Goal: Task Accomplishment & Management: Complete application form

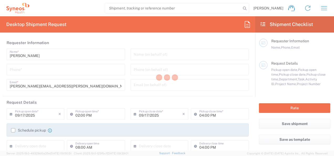
type input "Department"
type input "[GEOGRAPHIC_DATA]"
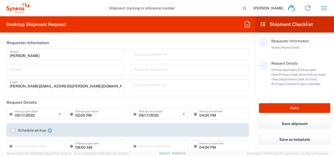
type input "Syneos Health Clinical [GEOGRAPHIC_DATA]"
click at [53, 71] on input "tel" at bounding box center [66, 69] width 112 height 9
type input "680647886"
click at [127, 94] on agx-form-section "Requester Information [PERSON_NAME] Name * [PHONE_NUMBER] Phone * [PERSON_NAME]…" at bounding box center [128, 67] width 250 height 60
click at [22, 87] on input "[PERSON_NAME][EMAIL_ADDRESS][PERSON_NAME][DOMAIN_NAME]" at bounding box center [66, 84] width 112 height 9
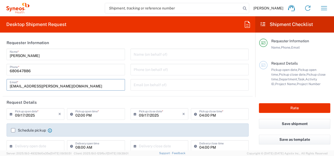
drag, startPoint x: 41, startPoint y: 87, endPoint x: 62, endPoint y: 87, distance: 20.7
click at [62, 87] on input "[EMAIL_ADDRESS][PERSON_NAME][DOMAIN_NAME]" at bounding box center [66, 84] width 112 height 9
type input "[EMAIL_ADDRESS][PERSON_NAME][DOMAIN_NAME]"
click at [53, 93] on div "[PERSON_NAME] Name * [PHONE_NUMBER] Phone * [EMAIL_ADDRESS][PERSON_NAME][DOMAIN…" at bounding box center [66, 72] width 124 height 46
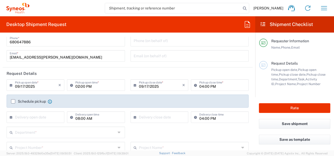
scroll to position [53, 0]
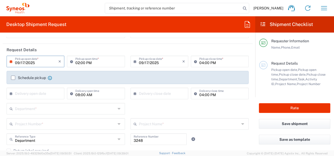
click at [40, 65] on input "09/17/2025" at bounding box center [36, 60] width 43 height 9
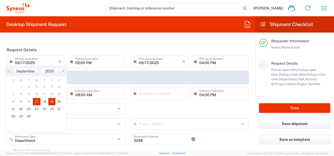
click at [50, 101] on span "19" at bounding box center [51, 101] width 7 height 7
type input "[DATE]"
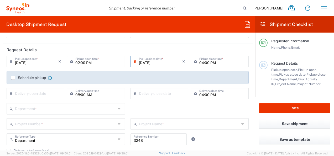
click at [96, 63] on input "02:00 PM" at bounding box center [98, 60] width 46 height 9
click at [91, 64] on input "02:00 PM" at bounding box center [98, 60] width 46 height 9
click at [75, 62] on input "02:00 PM" at bounding box center [98, 60] width 46 height 9
type input "12:00 PM"
click at [114, 42] on agx-form-section "Requester Information [PERSON_NAME] Name * [PHONE_NUMBER] Phone * [EMAIL_ADDRES…" at bounding box center [128, 14] width 250 height 60
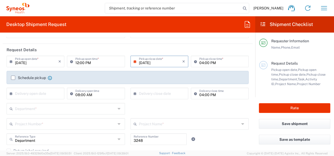
click at [199, 64] on input "04:00 PM" at bounding box center [222, 60] width 46 height 9
click at [200, 64] on input "04:00 PM" at bounding box center [222, 60] width 46 height 9
type input "02:00 PM"
click at [169, 44] on header "Request Details" at bounding box center [128, 50] width 250 height 12
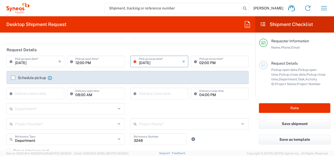
click at [13, 76] on label "Schedule pickup" at bounding box center [28, 78] width 35 height 4
click at [13, 78] on input "Schedule pickup" at bounding box center [13, 78] width 0 height 0
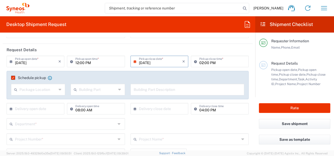
click at [15, 78] on label "Schedule pickup" at bounding box center [28, 78] width 35 height 4
click at [12, 78] on input "Schedule pickup" at bounding box center [12, 78] width 0 height 0
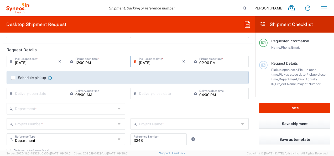
click at [13, 77] on label "Schedule pickup" at bounding box center [28, 78] width 35 height 4
click at [13, 78] on input "Schedule pickup" at bounding box center [13, 78] width 0 height 0
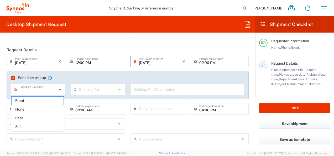
click at [39, 91] on input "text" at bounding box center [37, 89] width 37 height 9
click at [4, 91] on div "Schedule pickup When scheduling a pickup please be sure to meet the following c…" at bounding box center [128, 87] width 248 height 32
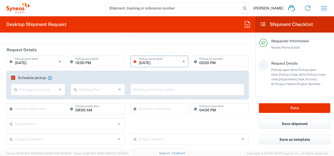
click at [4, 90] on div "Schedule pickup When scheduling a pickup please be sure to meet the following c…" at bounding box center [128, 87] width 248 height 32
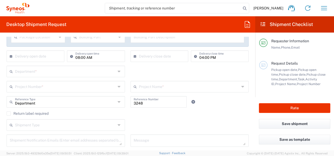
scroll to position [79, 0]
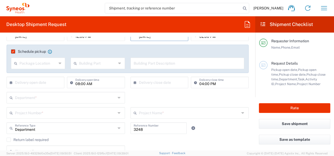
click at [12, 51] on label "Schedule pickup" at bounding box center [28, 51] width 35 height 4
click at [12, 51] on input "Schedule pickup" at bounding box center [12, 51] width 0 height 0
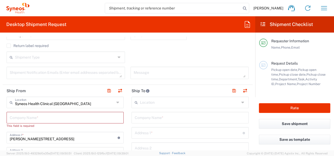
scroll to position [184, 0]
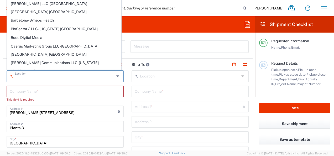
click at [74, 78] on input "text" at bounding box center [64, 75] width 99 height 9
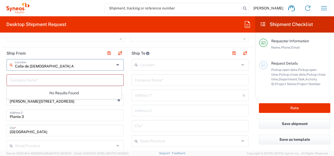
scroll to position [158, 0]
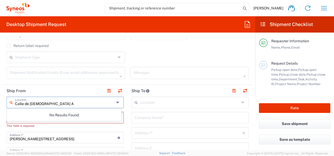
drag, startPoint x: 44, startPoint y: 102, endPoint x: 15, endPoint y: 101, distance: 28.6
click at [15, 101] on input "Calle de [DEMOGRAPHIC_DATA] A" at bounding box center [64, 101] width 99 height 9
type input "H"
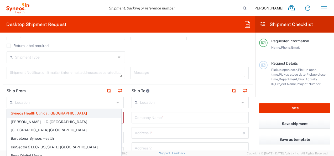
click at [15, 112] on span "Syneos Health Clinical [GEOGRAPHIC_DATA]" at bounding box center [64, 113] width 114 height 8
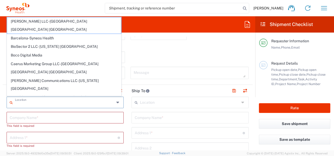
click at [22, 102] on input "text" at bounding box center [64, 101] width 99 height 9
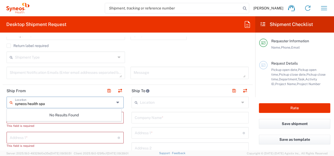
scroll to position [0, 0]
type input "syneos health spa"
click at [60, 91] on header "Ship From" at bounding box center [65, 91] width 125 height 12
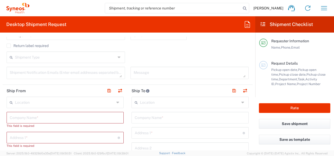
scroll to position [184, 0]
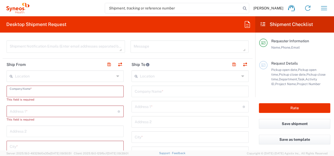
click at [18, 91] on input "text" at bounding box center [65, 90] width 111 height 9
click at [43, 94] on input "text" at bounding box center [65, 90] width 111 height 9
click at [51, 62] on header "Ship From" at bounding box center [65, 65] width 125 height 12
click at [42, 90] on input "text" at bounding box center [65, 90] width 111 height 9
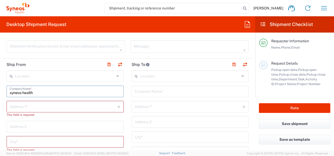
type input "syneos health"
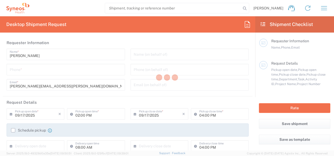
type input "Department"
type input "[GEOGRAPHIC_DATA]"
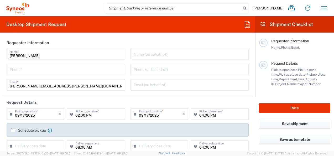
type input "Syneos Health Clinical [GEOGRAPHIC_DATA]"
click at [43, 115] on input "09/17/2025" at bounding box center [36, 113] width 43 height 9
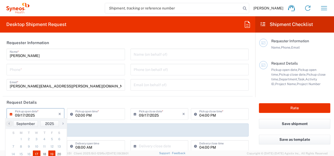
click at [53, 154] on span "19" at bounding box center [51, 153] width 7 height 7
type input "[DATE]"
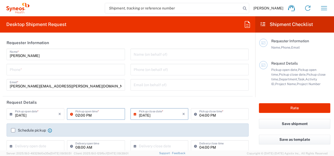
click at [76, 116] on input "02:00 PM" at bounding box center [98, 113] width 46 height 9
click at [75, 116] on input "02:00 PM" at bounding box center [98, 113] width 46 height 9
type input "12:00 PM"
click at [89, 99] on header "Request Details" at bounding box center [128, 102] width 250 height 12
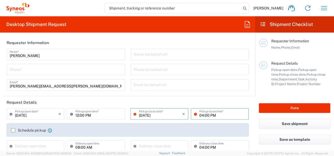
click at [199, 116] on input "04:00 PM" at bounding box center [222, 113] width 46 height 9
click at [200, 116] on input "04:00 PM" at bounding box center [222, 113] width 46 height 9
type input "02:00 PM"
click at [155, 101] on header "Request Details" at bounding box center [128, 102] width 250 height 12
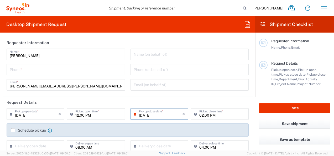
click at [97, 100] on header "Request Details" at bounding box center [128, 102] width 250 height 12
click at [29, 71] on input "tel" at bounding box center [66, 69] width 112 height 9
type input "680647886"
click at [21, 86] on input "[PERSON_NAME][EMAIL_ADDRESS][PERSON_NAME][DOMAIN_NAME]" at bounding box center [66, 84] width 112 height 9
drag, startPoint x: 41, startPoint y: 87, endPoint x: 62, endPoint y: 88, distance: 21.6
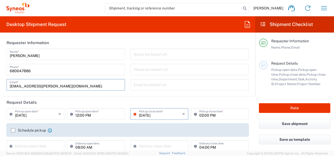
click at [62, 88] on input "[EMAIL_ADDRESS][PERSON_NAME][DOMAIN_NAME]" at bounding box center [66, 84] width 112 height 9
type input "[EMAIL_ADDRESS][PERSON_NAME][DOMAIN_NAME]"
click at [77, 40] on header "Requester Information" at bounding box center [128, 43] width 250 height 12
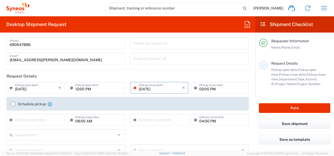
scroll to position [53, 0]
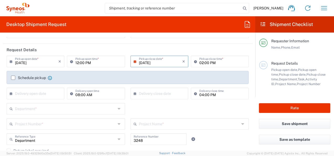
click at [200, 62] on input "02:00 PM" at bounding box center [222, 60] width 46 height 9
click at [199, 62] on input "02:00 PM" at bounding box center [222, 60] width 46 height 9
type input "03:00 PM"
click at [190, 50] on header "Request Details" at bounding box center [128, 50] width 250 height 12
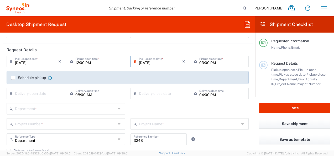
click at [14, 78] on label "Schedule pickup" at bounding box center [28, 78] width 35 height 4
click at [13, 78] on input "Schedule pickup" at bounding box center [13, 78] width 0 height 0
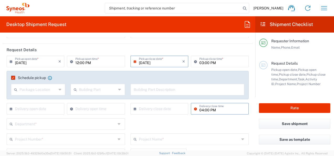
click at [223, 110] on input "04:00 PM" at bounding box center [222, 108] width 46 height 9
type input ":00 PM"
drag, startPoint x: 215, startPoint y: 108, endPoint x: 197, endPoint y: 109, distance: 18.4
click at [195, 108] on div ":00 PM Delivery close time" at bounding box center [220, 109] width 58 height 12
click at [248, 115] on main "09/19/2025 × Pickup open date * Cancel Apply 12:00 PM Pickup open time * 09/19/…" at bounding box center [128, 129] width 250 height 147
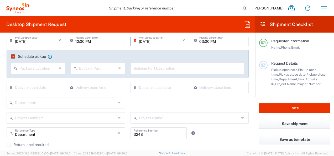
scroll to position [79, 0]
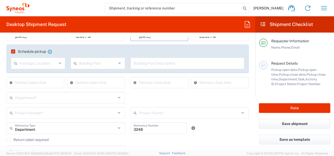
click at [79, 97] on input "text" at bounding box center [65, 97] width 101 height 9
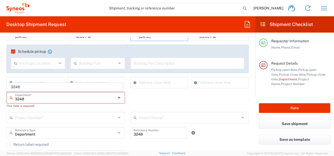
type input "3248"
click at [56, 107] on div "This field is required" at bounding box center [66, 105] width 118 height 5
click at [55, 97] on input "text" at bounding box center [65, 97] width 101 height 9
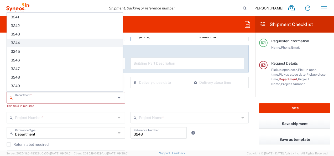
scroll to position [446, 0]
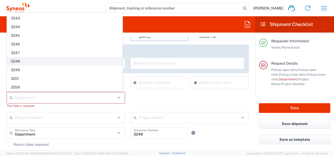
click at [21, 57] on span "3248" at bounding box center [64, 61] width 115 height 8
type input "3248"
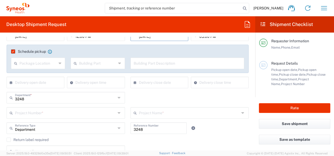
click at [152, 100] on div "3248 Department * 3000 3100 3109 3110 3111 3112 3125 3130 3135 3136 3150 3155 3…" at bounding box center [128, 99] width 248 height 15
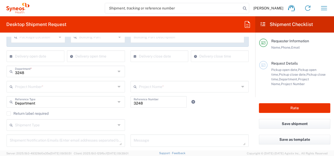
click at [118, 86] on icon at bounding box center [120, 86] width 4 height 8
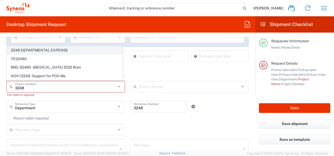
click at [27, 51] on span "3248 DEPARTMENTAL EXPENSE" at bounding box center [64, 50] width 115 height 8
type input "3248 DEPARTMENTAL EXPENSE"
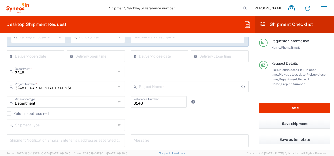
type input "3248 DEPARTMENTAL EXPENSE"
click at [138, 118] on div "Return label required" at bounding box center [128, 115] width 242 height 8
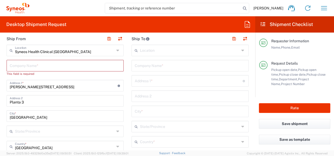
scroll to position [236, 0]
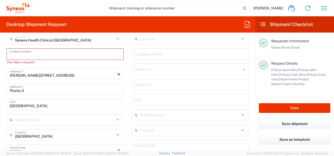
click at [40, 55] on input "text" at bounding box center [65, 53] width 111 height 9
type input "S"
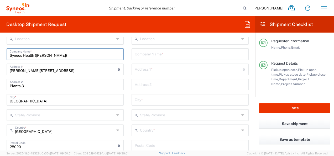
type input "Syneos Health (Natalia Aballay)"
drag, startPoint x: 49, startPoint y: 71, endPoint x: 20, endPoint y: 70, distance: 28.9
click at [20, 70] on input "[PERSON_NAME][STREET_ADDRESS]" at bounding box center [64, 68] width 108 height 9
type input "Calle de Jesus Aprendiz 6, Casa 2"
click at [26, 84] on input "Planta 3" at bounding box center [65, 84] width 111 height 9
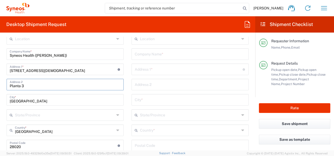
drag, startPoint x: 23, startPoint y: 85, endPoint x: 9, endPoint y: 85, distance: 14.2
click at [9, 85] on div "Planta 3 Address 2" at bounding box center [65, 85] width 117 height 12
click at [74, 70] on input "Calle de Jesus Aprendiz 6, Casa 2" at bounding box center [64, 68] width 108 height 9
type input "Calle de Jesus Aprendiz 6, Casa 2"
click at [59, 86] on input "text" at bounding box center [65, 84] width 111 height 9
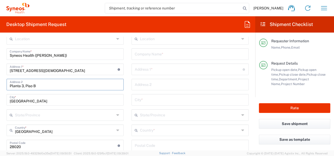
type input "Planta 3, Piso B"
click at [74, 12] on div "Natalia Aballay Home Shipment estimator Shipment tracking Desktop shipment requ…" at bounding box center [180, 8] width 303 height 13
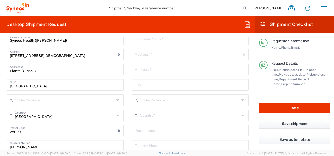
scroll to position [263, 0]
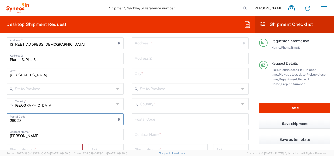
drag, startPoint x: 17, startPoint y: 120, endPoint x: 21, endPoint y: 121, distance: 4.4
click at [20, 121] on input "undefined" at bounding box center [64, 118] width 108 height 9
click at [3, 122] on main "Location Addison Whitney LLC-Morrisvile NC US Barcelona-Syneos Health BioSector…" at bounding box center [65, 135] width 125 height 256
click at [20, 120] on input "undefined" at bounding box center [64, 118] width 108 height 9
type input "28009"
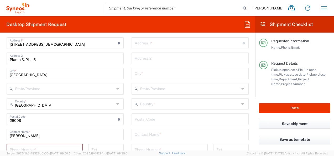
click at [4, 126] on main "Location Addison Whitney LLC-Morrisvile NC US Barcelona-Syneos Health BioSector…" at bounding box center [65, 135] width 125 height 256
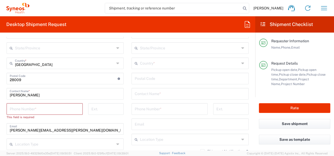
scroll to position [315, 0]
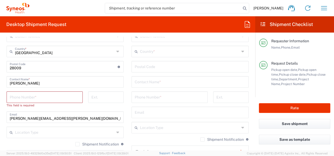
click at [58, 97] on input "tel" at bounding box center [45, 96] width 70 height 9
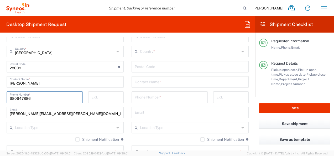
type input "680647886"
click at [3, 103] on main "Location Addison Whitney LLC-Morrisvile NC US Barcelona-Syneos Health BioSector…" at bounding box center [65, 79] width 125 height 251
click at [21, 113] on input "[PERSON_NAME][EMAIL_ADDRESS][PERSON_NAME][DOMAIN_NAME]" at bounding box center [65, 111] width 111 height 9
drag, startPoint x: 40, startPoint y: 114, endPoint x: 63, endPoint y: 114, distance: 22.6
click at [63, 114] on input "[EMAIL_ADDRESS][PERSON_NAME][DOMAIN_NAME]" at bounding box center [65, 111] width 111 height 9
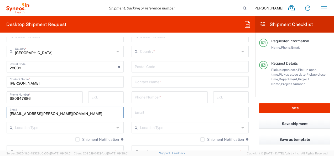
type input "[EMAIL_ADDRESS][PERSON_NAME][DOMAIN_NAME]"
click at [2, 121] on form "Requester Information Natalia Aballay Name * 680647886 Phone * nataliam.aballay…" at bounding box center [127, 94] width 255 height 114
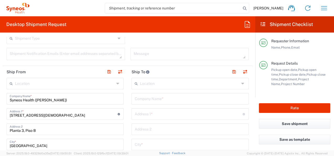
scroll to position [184, 0]
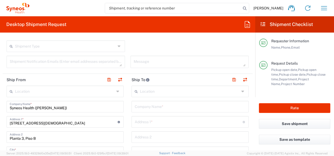
click at [164, 92] on input "text" at bounding box center [189, 90] width 99 height 9
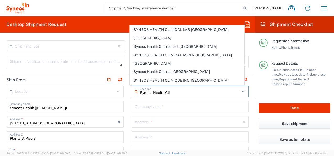
drag, startPoint x: 158, startPoint y: 72, endPoint x: 161, endPoint y: 76, distance: 5.4
click at [158, 72] on span "Syneos Health Clinical [GEOGRAPHIC_DATA]" at bounding box center [187, 72] width 114 height 8
type input "Syneos Health Clinical [GEOGRAPHIC_DATA]"
type input "[PERSON_NAME][STREET_ADDRESS]"
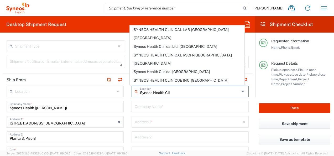
type input "Planta 3"
type input "[GEOGRAPHIC_DATA]"
type input "28020"
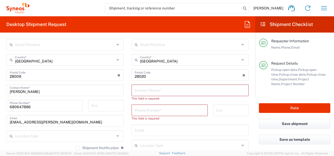
scroll to position [315, 0]
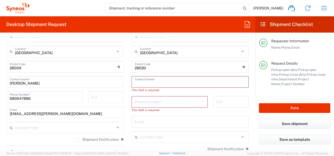
click at [138, 81] on input "text" at bounding box center [190, 81] width 111 height 9
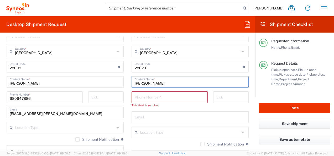
type input "Eugenio Sanchez"
click at [142, 100] on input "tel" at bounding box center [170, 96] width 70 height 9
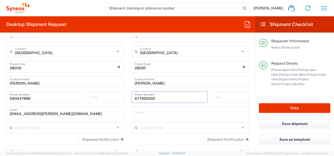
type input "677925000"
click at [128, 108] on main "Syneos Health Clinical Spain Location Syneos Health Clinical Spain Addison Whit…" at bounding box center [190, 79] width 125 height 251
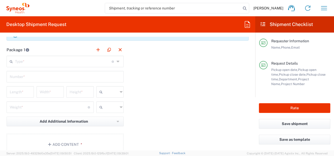
scroll to position [499, 0]
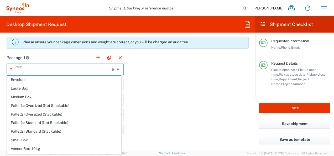
click at [29, 67] on input "text" at bounding box center [63, 68] width 97 height 9
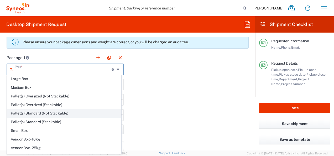
scroll to position [14, 0]
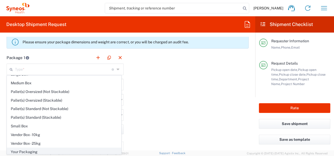
click at [48, 151] on span "Your Packaging" at bounding box center [64, 152] width 114 height 8
type input "Your Packaging"
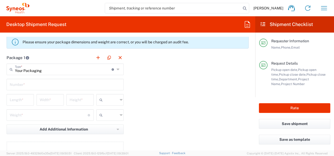
click at [154, 92] on div "Package 1 Your Packaging Type * Material used to package goods Envelope Large B…" at bounding box center [128, 109] width 250 height 115
click at [103, 82] on input "text" at bounding box center [65, 84] width 111 height 9
type input "1"
click at [151, 87] on div "Package 1 Your Packaging Type * Material used to package goods Envelope Large B…" at bounding box center [128, 109] width 250 height 115
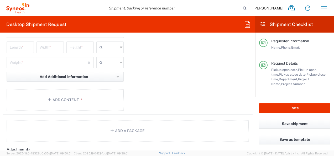
scroll to position [525, 0]
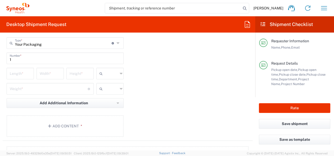
click at [22, 72] on input "number" at bounding box center [20, 73] width 21 height 9
type input "40"
click at [46, 73] on input "number" at bounding box center [50, 73] width 21 height 9
type input "35"
click at [73, 72] on input "number" at bounding box center [80, 73] width 21 height 9
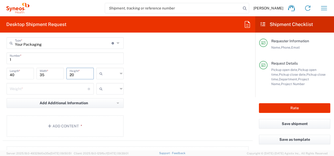
type input "20"
click at [152, 90] on div "Package 1 Your Packaging Type * Material used to package goods Envelope Large B…" at bounding box center [128, 82] width 250 height 115
click at [115, 74] on input "text" at bounding box center [111, 73] width 13 height 8
click at [105, 84] on span "cm" at bounding box center [108, 84] width 26 height 8
type input "cm"
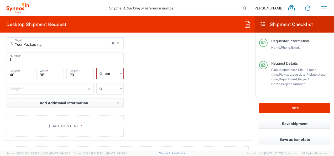
click at [136, 86] on div "Package 1 Your Packaging Type * Material used to package goods Envelope Large B…" at bounding box center [128, 82] width 250 height 115
click at [138, 87] on div "Package 1 Your Packaging Type * Material used to package goods Envelope Large B…" at bounding box center [128, 82] width 250 height 115
click at [70, 88] on input "number" at bounding box center [49, 88] width 78 height 9
type input "3"
click at [112, 88] on input "text" at bounding box center [111, 89] width 13 height 8
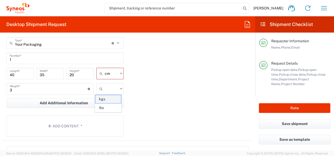
click at [106, 98] on span "kgs" at bounding box center [108, 99] width 26 height 8
type input "kgs"
click at [146, 95] on div "Package 1 Your Packaging Type * Material used to package goods Envelope Large B…" at bounding box center [128, 82] width 250 height 115
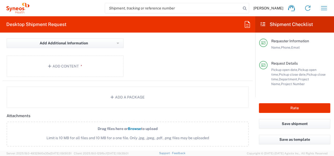
scroll to position [604, 0]
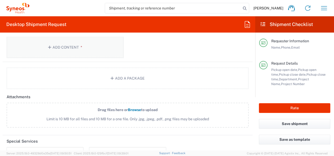
click at [57, 47] on button "Add Content *" at bounding box center [65, 47] width 117 height 22
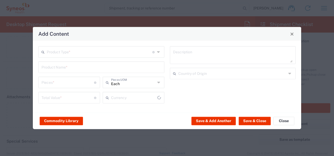
type input "US Dollar"
click at [141, 55] on input "text" at bounding box center [100, 51] width 106 height 9
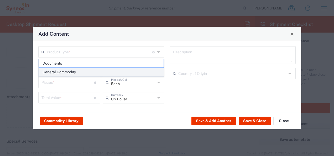
click at [79, 71] on span "General Commodity" at bounding box center [101, 72] width 125 height 8
type input "General Commodity"
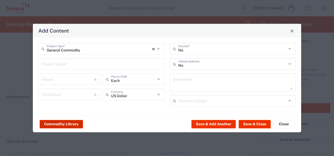
click at [64, 125] on button "Commodity Library" at bounding box center [61, 124] width 43 height 8
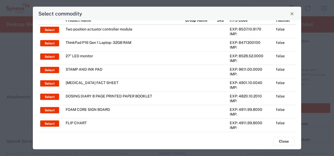
scroll to position [0, 0]
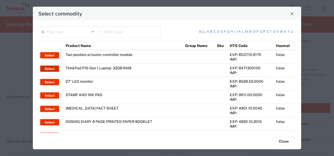
click at [50, 69] on button "Select" at bounding box center [49, 69] width 19 height 6
type input "ThinkPad P16 Gen 1 Laptop - 32GB RAM"
type input "1"
type textarea "16" - Intel Core i9 12950HX - vPro Enterprise - 32 GB RAM - 512 GB SSD"
type input "[GEOGRAPHIC_DATA]"
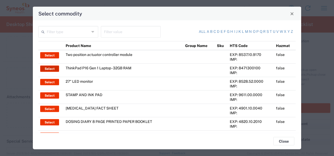
type input "Yes"
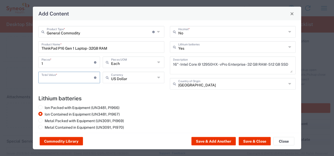
click at [70, 77] on input "number" at bounding box center [67, 76] width 53 height 9
type input "1000"
click at [136, 93] on div "General Commodity Product Type * Document: Paper document generated internally …" at bounding box center [167, 76] width 268 height 112
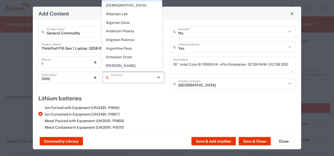
click at [153, 78] on input "text" at bounding box center [133, 76] width 45 height 9
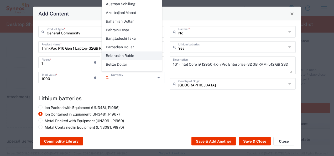
type input "e"
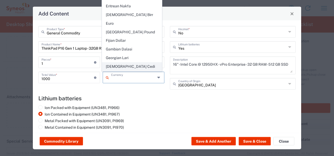
scroll to position [446, 0]
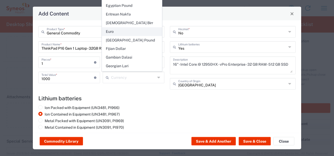
click at [112, 28] on span "Euro" at bounding box center [132, 32] width 60 height 8
type input "Euro"
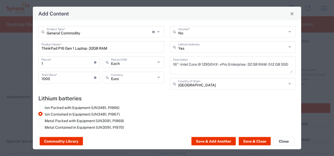
click at [143, 93] on div "General Commodity Product Type * Document: Paper document generated internally …" at bounding box center [167, 76] width 268 height 112
click at [251, 139] on button "Save & Close" at bounding box center [255, 141] width 32 height 8
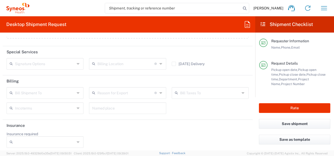
scroll to position [725, 0]
click at [77, 139] on icon at bounding box center [79, 141] width 4 height 8
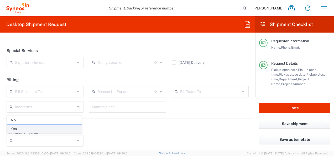
click at [65, 129] on span "Yes" at bounding box center [44, 129] width 75 height 8
type input "Yes"
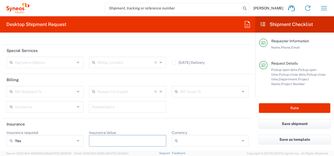
click at [118, 141] on input "Insurance Value" at bounding box center [127, 141] width 71 height 8
type input "1000"
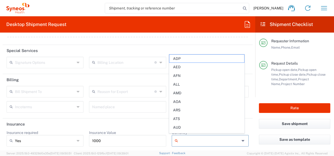
click at [193, 141] on input "Currency" at bounding box center [210, 141] width 60 height 8
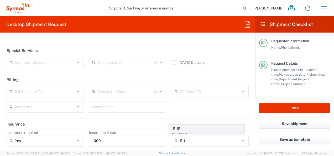
click at [185, 130] on span "EUR" at bounding box center [206, 129] width 75 height 8
type input "EUR"
click at [176, 118] on header "Insurance" at bounding box center [128, 124] width 250 height 12
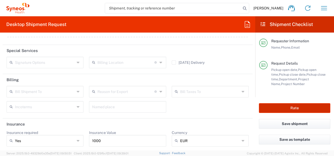
click at [286, 108] on button "Rate" at bounding box center [294, 108] width 71 height 10
type input "3248 DEPARTMENTAL EXPENSE"
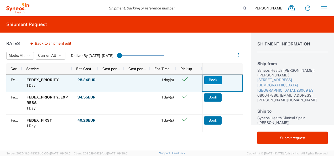
click at [213, 80] on button "Book" at bounding box center [213, 80] width 18 height 8
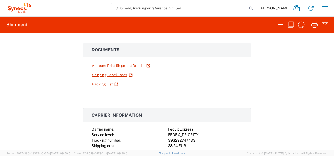
scroll to position [53, 0]
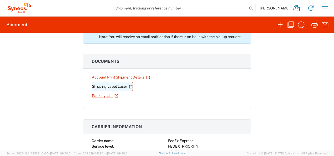
click at [119, 87] on link "Shipping Label Laser" at bounding box center [112, 86] width 41 height 9
